Goal: Manage account settings

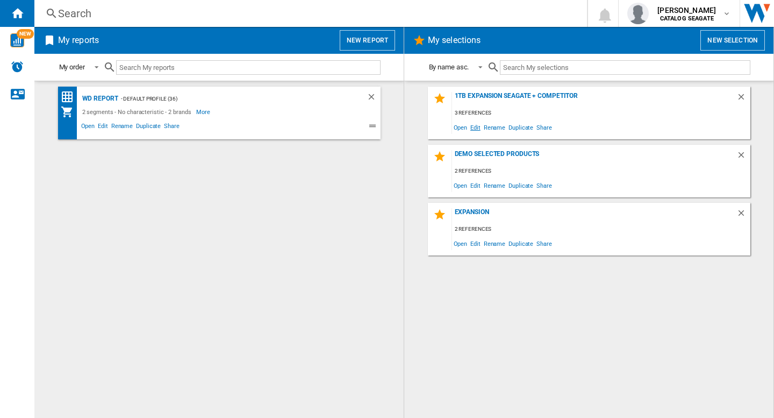
click at [481, 127] on span "Edit" at bounding box center [475, 127] width 13 height 15
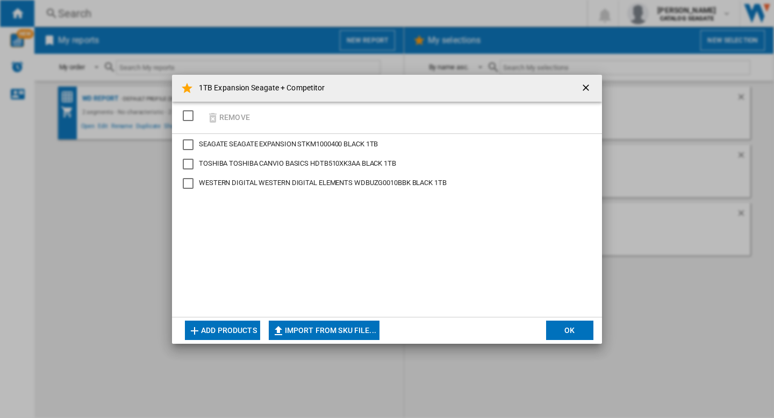
click at [285, 112] on div "Remove" at bounding box center [387, 118] width 430 height 32
click at [222, 325] on button "Add products" at bounding box center [222, 329] width 75 height 19
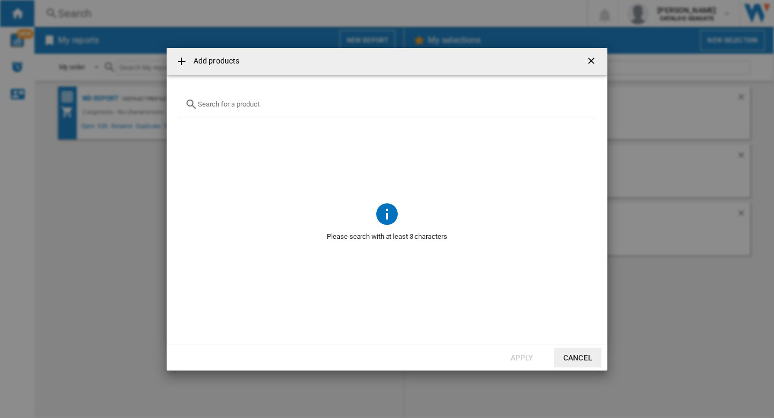
click at [252, 105] on input "text" at bounding box center [393, 104] width 391 height 8
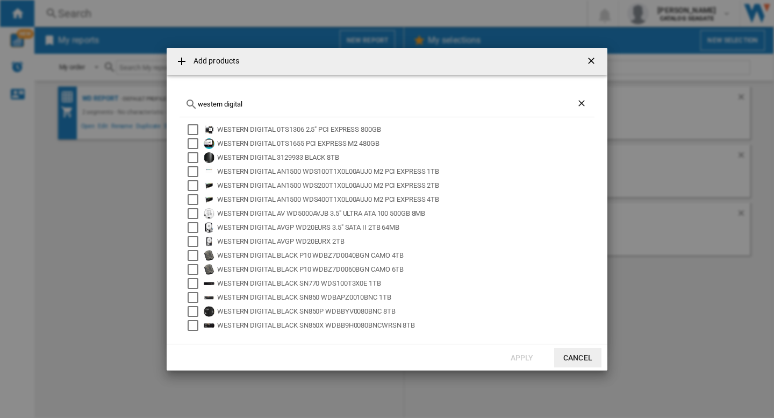
type input "western digital"
click at [594, 63] on ng-md-icon "getI18NText('BUTTONS.CLOSE_DIALOG')" at bounding box center [592, 61] width 13 height 13
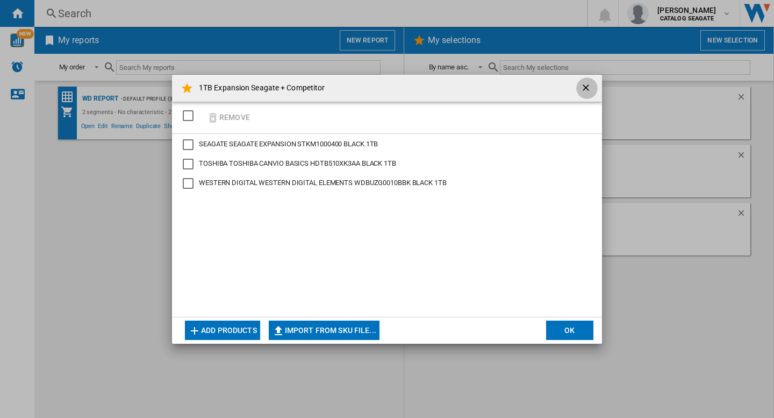
click at [582, 90] on ng-md-icon "getI18NText('BUTTONS.CLOSE_DIALOG')" at bounding box center [587, 88] width 13 height 13
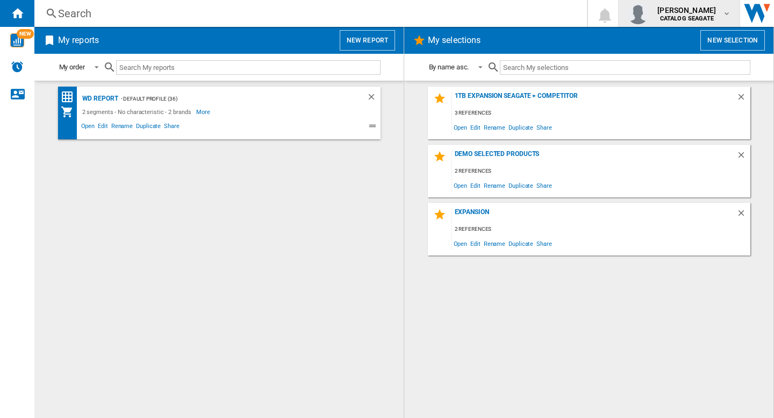
click at [686, 14] on span "[PERSON_NAME]" at bounding box center [687, 10] width 59 height 11
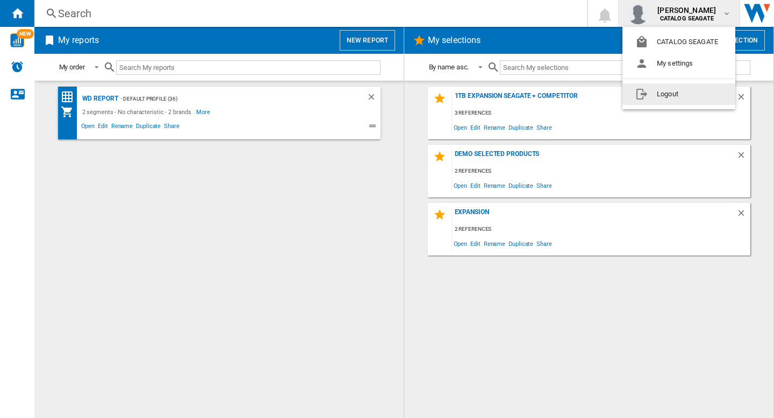
click at [652, 93] on button "Logout" at bounding box center [679, 94] width 113 height 22
